Goal: Task Accomplishment & Management: Manage account settings

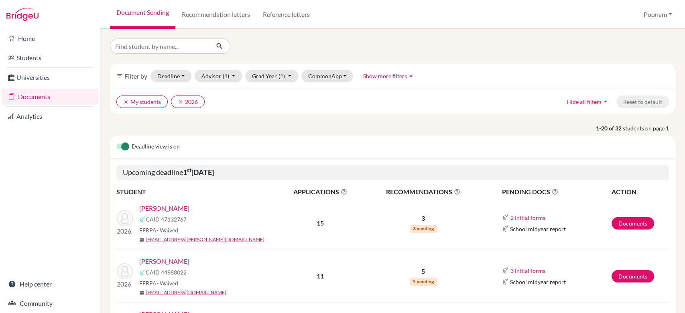
click at [626, 229] on td "Documents" at bounding box center [640, 223] width 58 height 53
click at [622, 226] on link "Documents" at bounding box center [632, 223] width 43 height 12
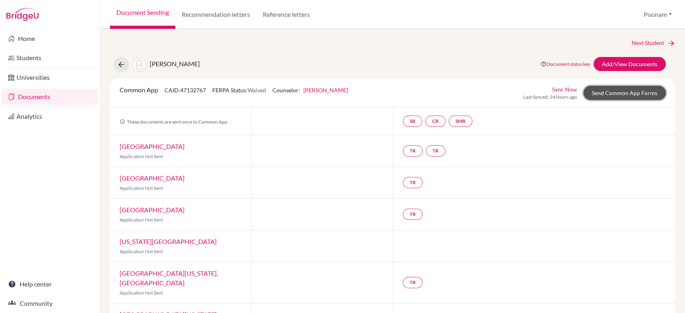
click at [608, 92] on link "Send Common App Forms" at bounding box center [624, 93] width 82 height 14
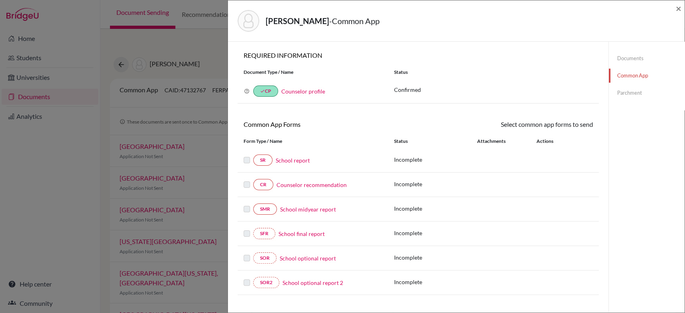
click at [622, 55] on link "Documents" at bounding box center [646, 58] width 76 height 14
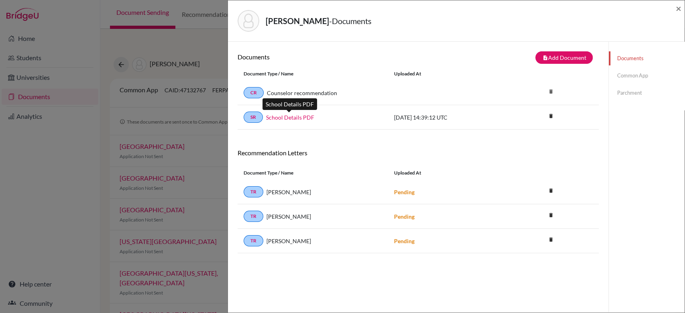
click at [296, 113] on link "School Details PDF" at bounding box center [290, 117] width 48 height 8
click at [72, 126] on div "[PERSON_NAME] - Documents × Documents note_add Add Document Document type Chang…" at bounding box center [342, 156] width 685 height 313
click at [676, 11] on span "×" at bounding box center [678, 8] width 6 height 12
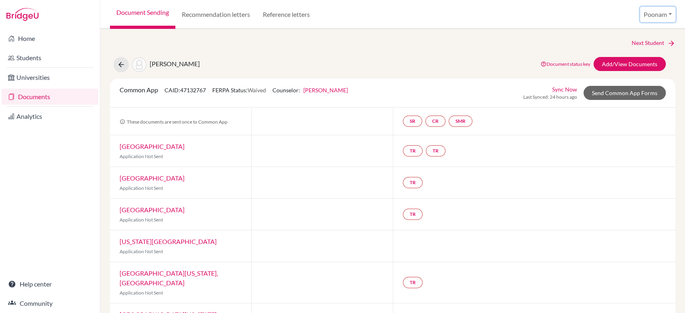
click at [653, 16] on button "Poonam" at bounding box center [657, 14] width 35 height 15
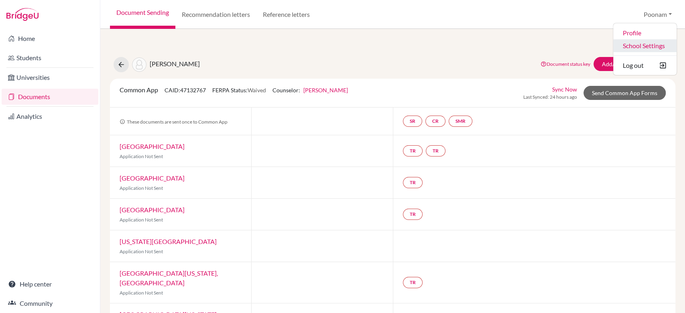
click at [642, 49] on link "School Settings" at bounding box center [644, 45] width 63 height 13
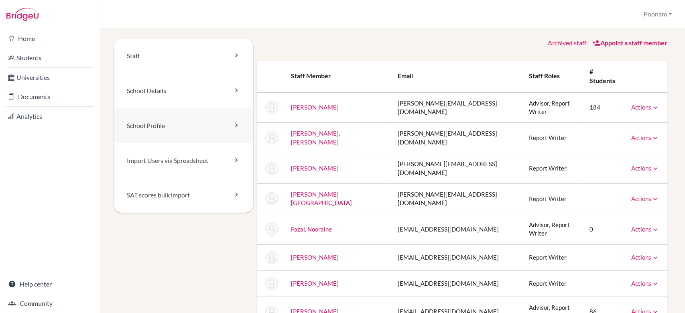
click at [146, 121] on link "School Profile" at bounding box center [183, 125] width 139 height 35
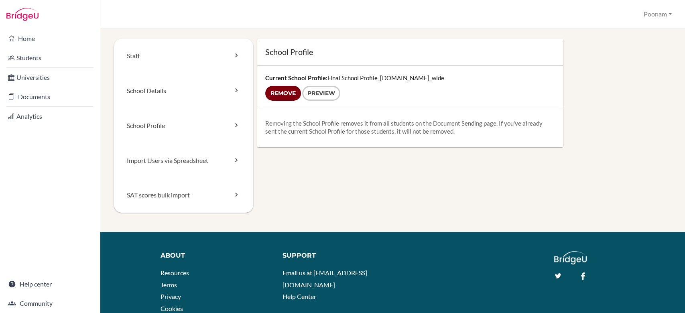
click at [276, 92] on input "Remove" at bounding box center [283, 93] width 36 height 15
click at [162, 90] on link "School Details" at bounding box center [183, 90] width 139 height 35
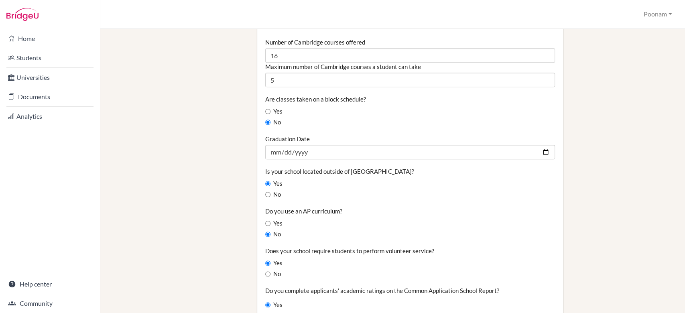
scroll to position [569, 0]
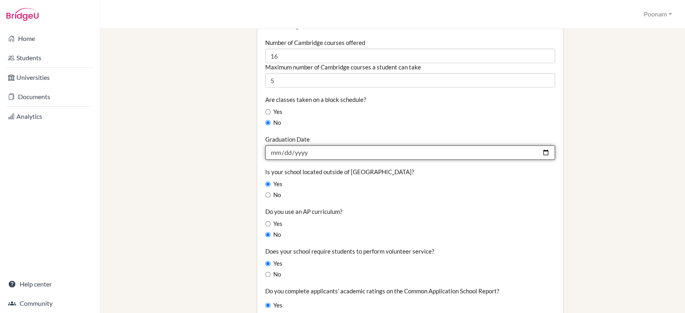
click at [282, 152] on input "2026-08-12" at bounding box center [409, 152] width 289 height 14
click at [273, 152] on input "2026-08-12" at bounding box center [409, 152] width 289 height 14
type input "2026-08-11"
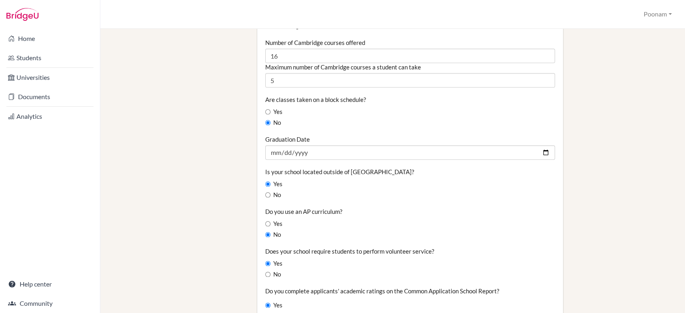
click at [211, 160] on div "Staff School Details School Profile Import Users via Spreadsheet SAT scores bul…" at bounding box center [392, 78] width 557 height 1219
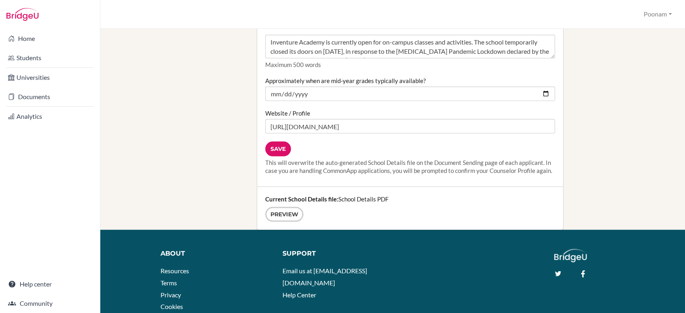
scroll to position [1083, 0]
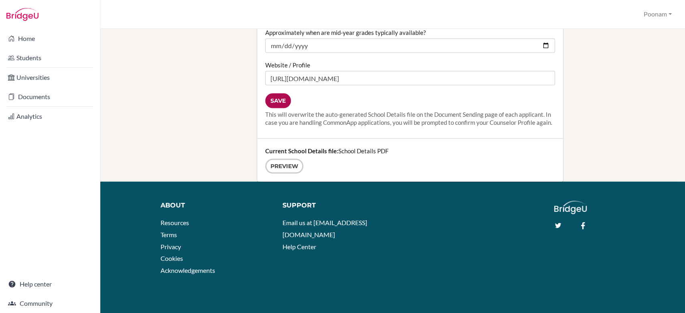
click at [280, 93] on input "Save" at bounding box center [278, 100] width 26 height 15
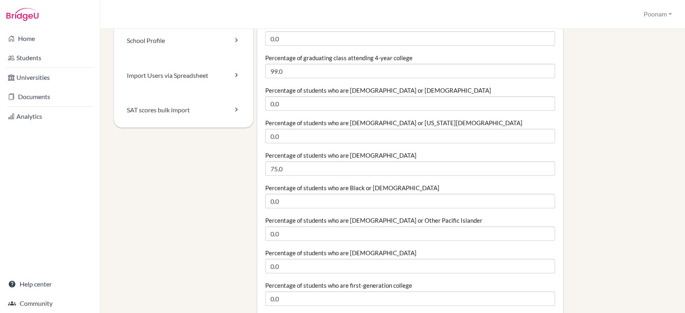
scroll to position [83, 0]
